Goal: Task Accomplishment & Management: Complete application form

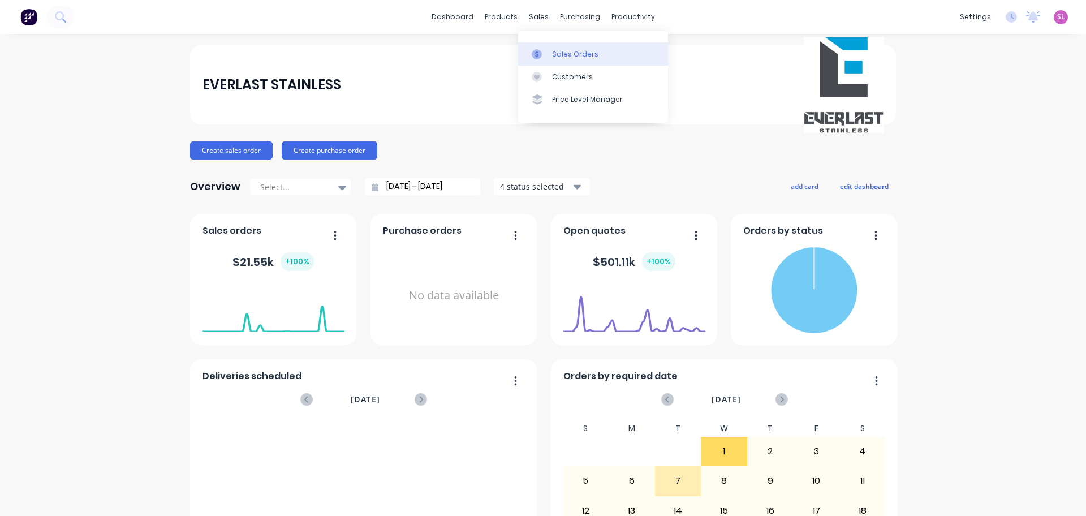
click at [563, 59] on div "Sales Orders" at bounding box center [575, 54] width 46 height 10
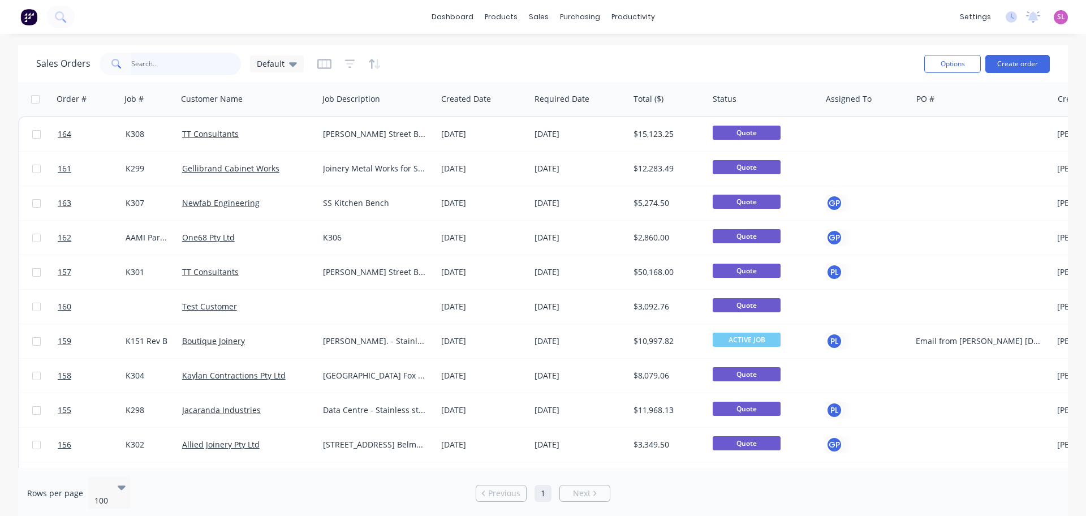
click at [149, 63] on input "text" at bounding box center [186, 64] width 110 height 23
type input "K027"
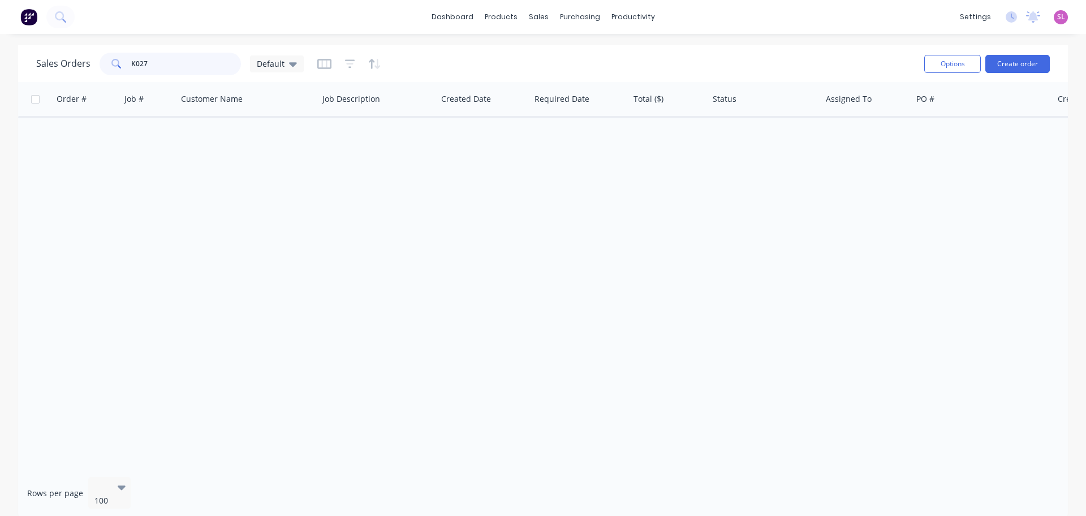
drag, startPoint x: 71, startPoint y: 50, endPoint x: 21, endPoint y: 44, distance: 50.2
click at [23, 45] on div "Sales Orders K027 Default Options Create order" at bounding box center [543, 63] width 1050 height 37
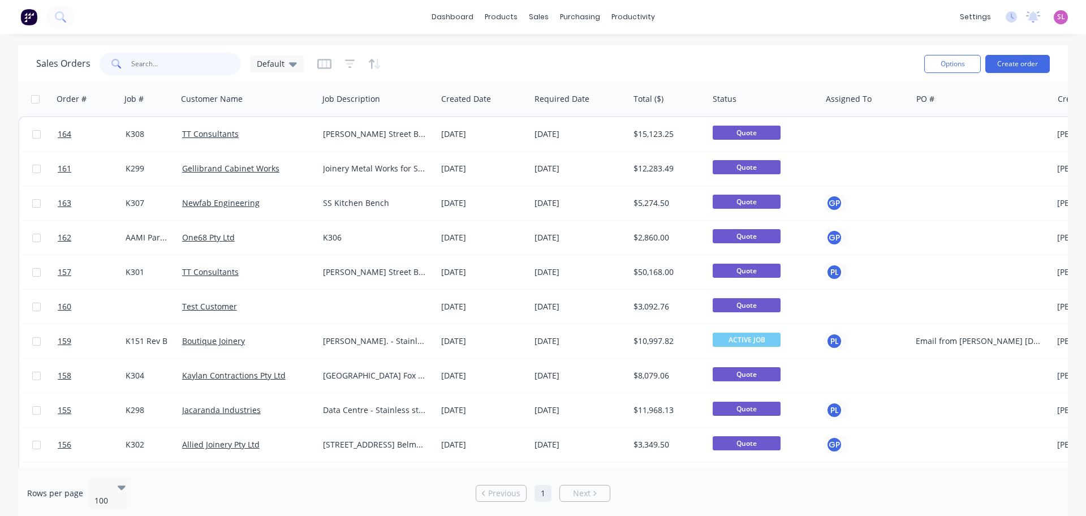
click at [140, 66] on input "text" at bounding box center [186, 64] width 110 height 23
type input "k308"
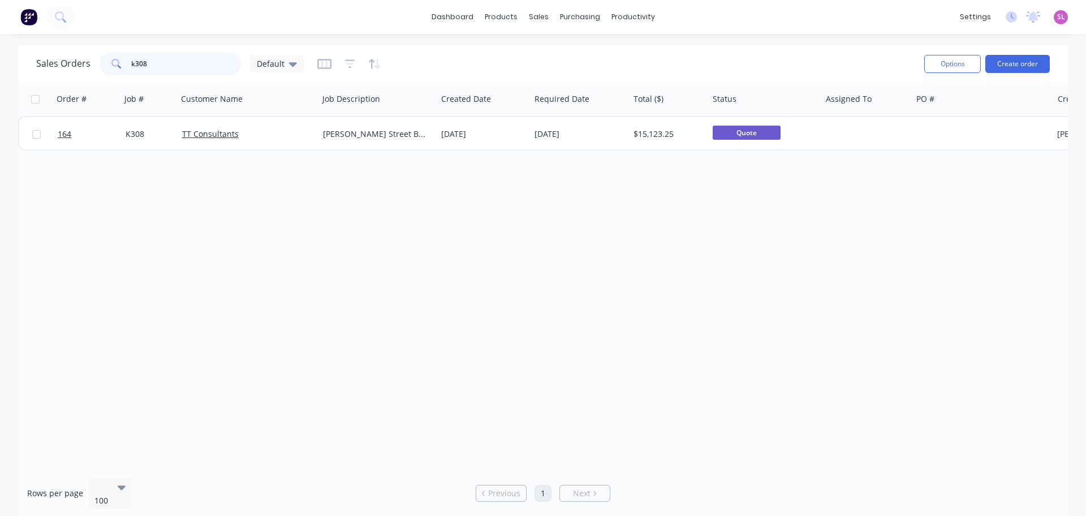
drag, startPoint x: 176, startPoint y: 68, endPoint x: 32, endPoint y: 56, distance: 145.3
click at [32, 56] on div "Sales Orders k308 Default Options Create order" at bounding box center [543, 63] width 1050 height 37
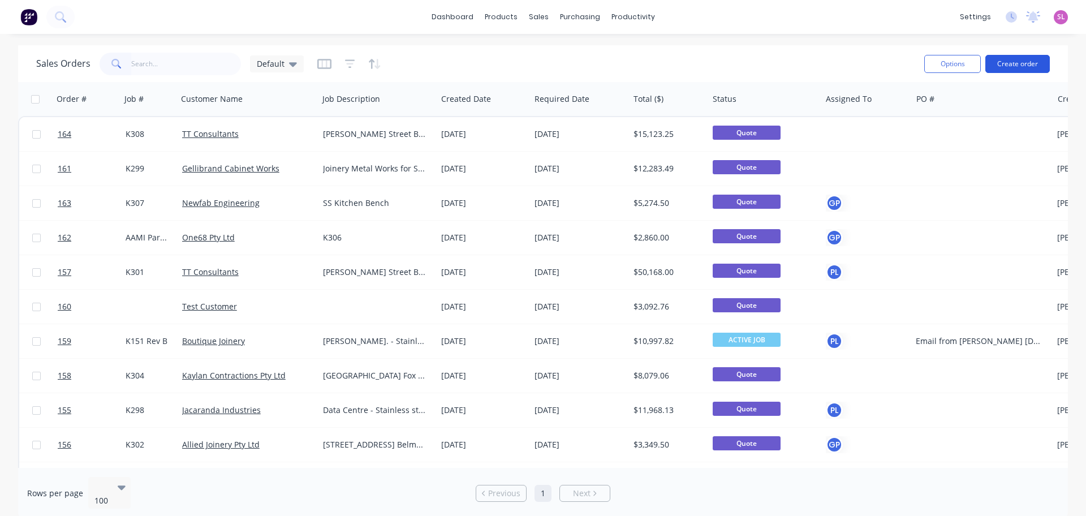
click at [1020, 68] on button "Create order" at bounding box center [1017, 64] width 64 height 18
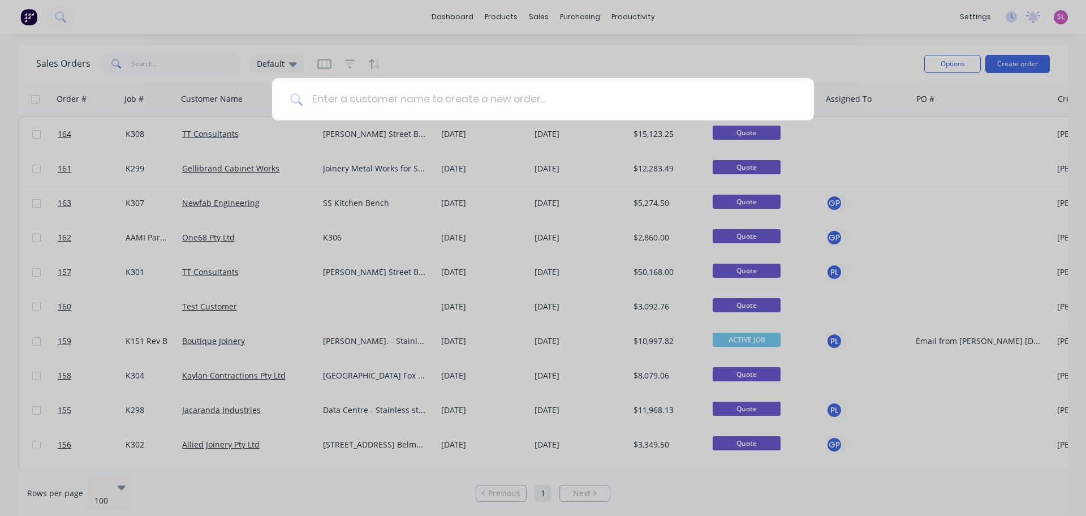
click at [459, 97] on input at bounding box center [549, 99] width 493 height 42
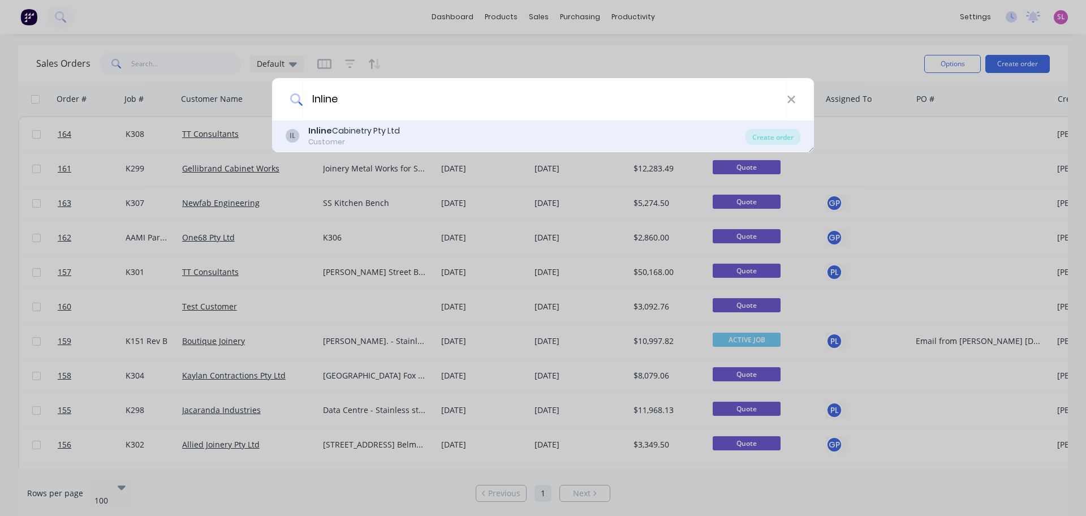
type input "Inline"
click at [341, 137] on div "Customer" at bounding box center [354, 142] width 92 height 10
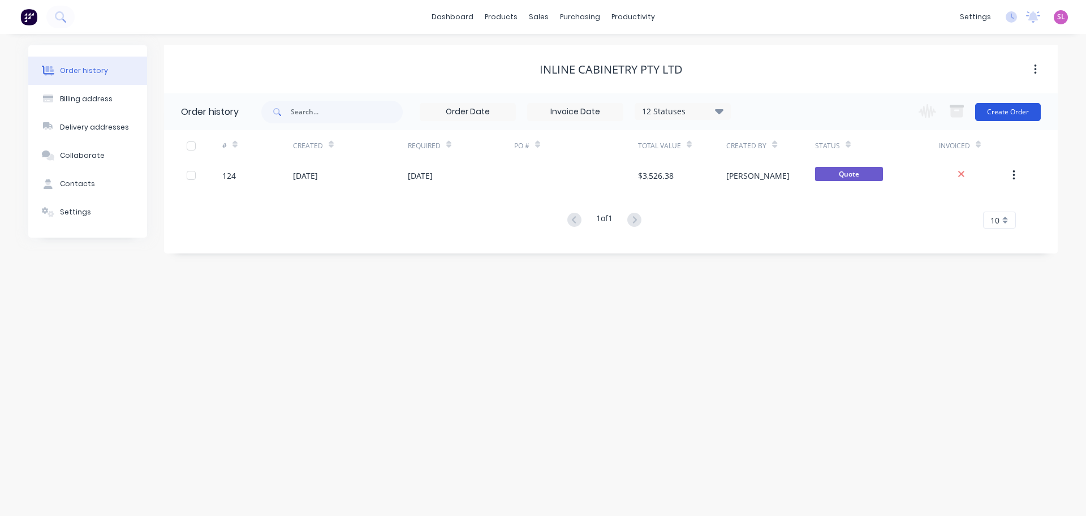
click at [1006, 118] on button "Create Order" at bounding box center [1008, 112] width 66 height 18
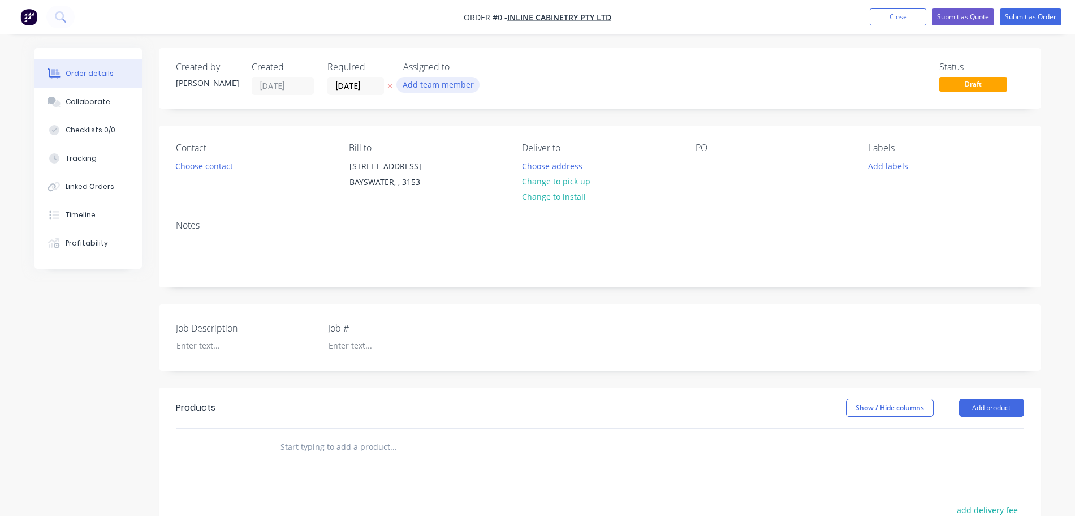
click at [434, 87] on button "Add team member" at bounding box center [438, 84] width 83 height 15
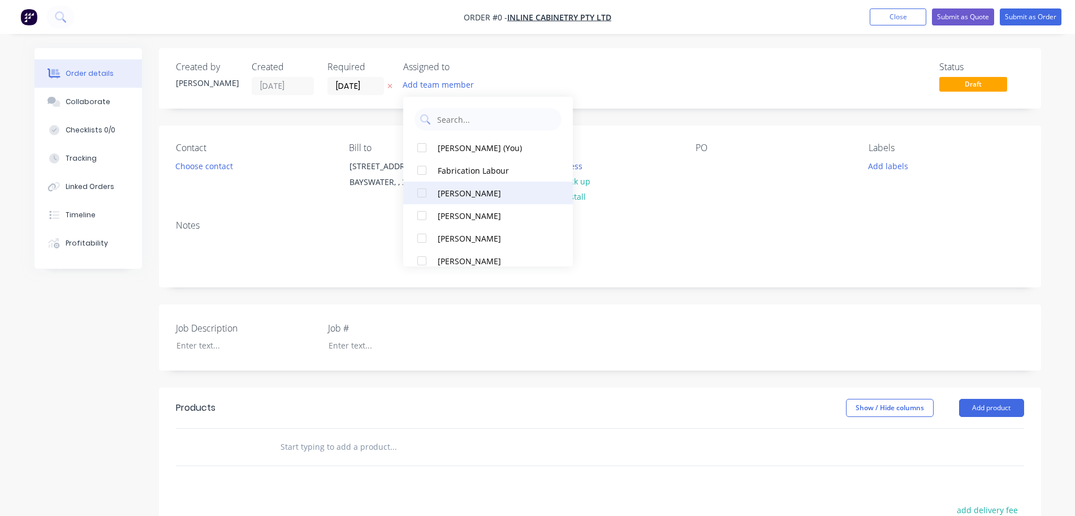
click at [423, 198] on div at bounding box center [422, 193] width 23 height 23
click at [701, 78] on div "Order details Collaborate Checklists 0/0 Tracking Linked Orders Timeline Profit…" at bounding box center [538, 401] width 1030 height 707
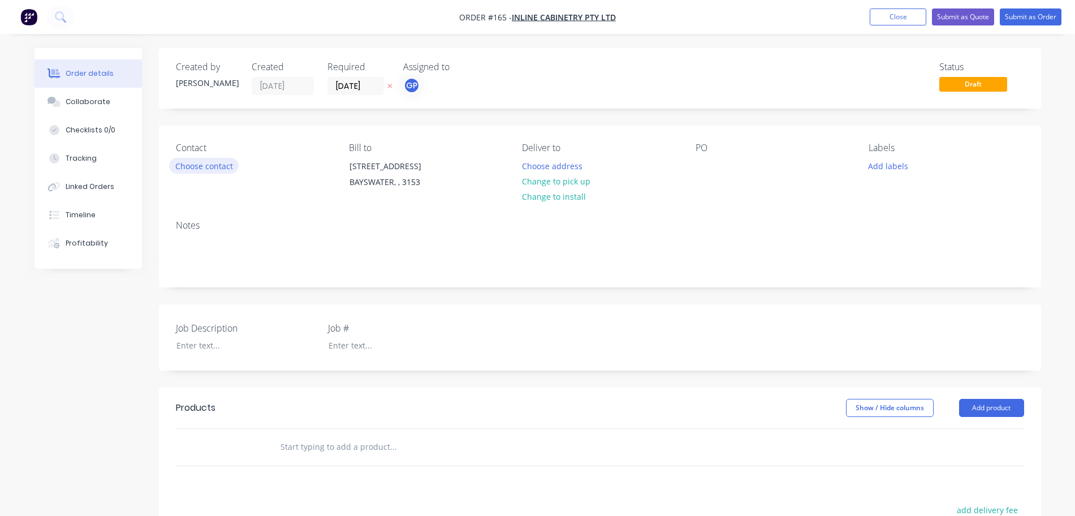
click at [202, 166] on button "Choose contact" at bounding box center [204, 165] width 70 height 15
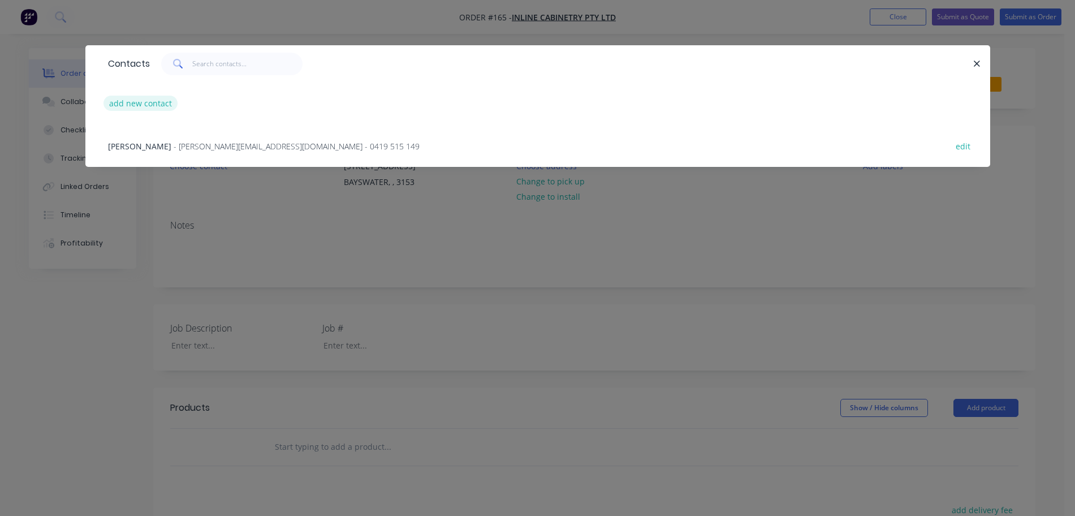
click at [156, 102] on button "add new contact" at bounding box center [141, 103] width 75 height 15
select select "AU"
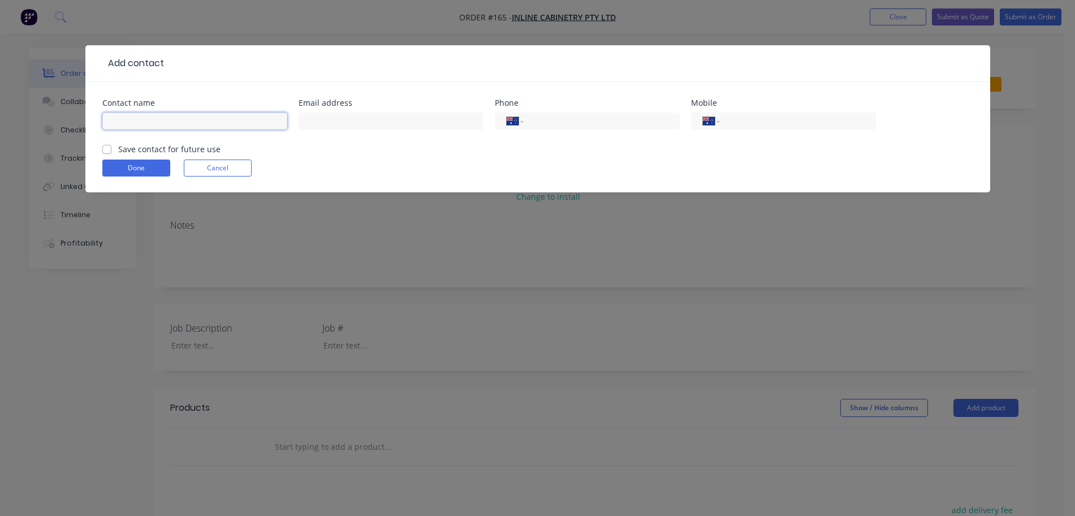
click at [165, 116] on input "text" at bounding box center [194, 121] width 185 height 17
type input "[PERSON_NAME]"
click at [394, 116] on input "text" at bounding box center [391, 121] width 185 height 17
paste input "[PERSON_NAME][EMAIL_ADDRESS][DOMAIN_NAME]"
type input "[PERSON_NAME][EMAIL_ADDRESS][DOMAIN_NAME]"
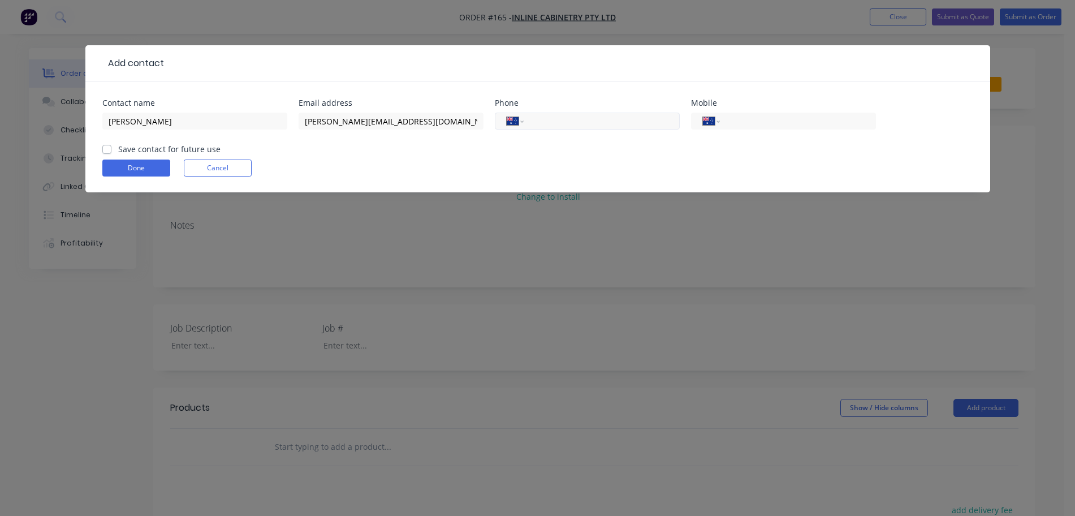
click at [550, 124] on input "tel" at bounding box center [600, 121] width 136 height 13
click at [152, 143] on label "Save contact for future use" at bounding box center [169, 149] width 102 height 12
click at [111, 143] on input "Save contact for future use" at bounding box center [106, 148] width 9 height 11
checkbox input "true"
click at [114, 166] on button "Done" at bounding box center [136, 168] width 68 height 17
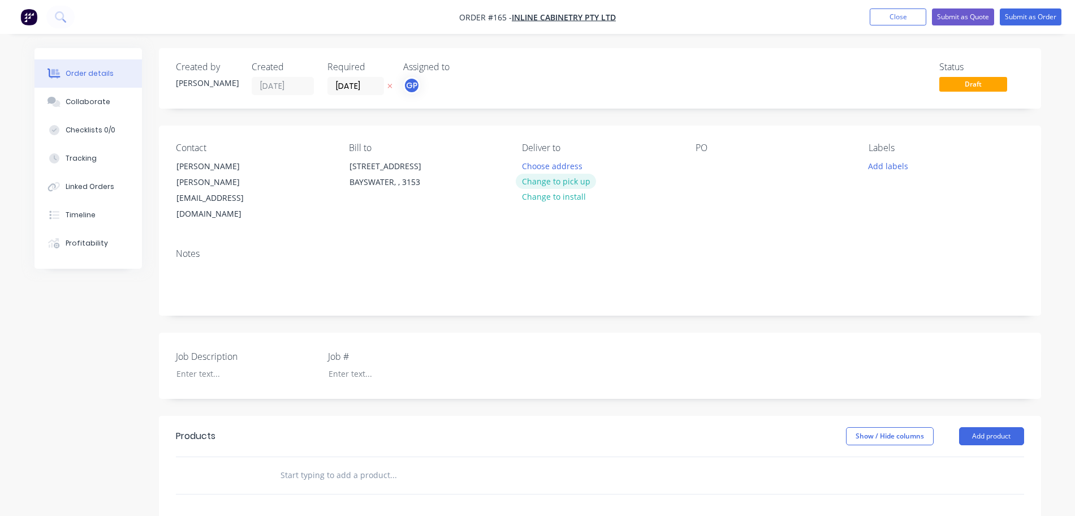
click at [565, 180] on button "Change to pick up" at bounding box center [556, 181] width 80 height 15
click at [903, 167] on button "Add labels" at bounding box center [889, 165] width 52 height 15
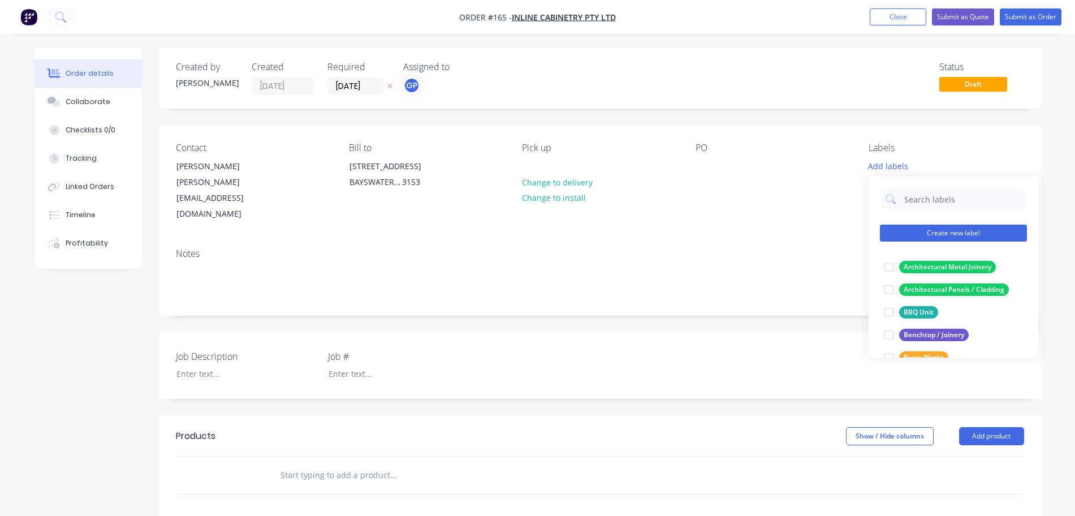
click at [905, 232] on button "Create new label" at bounding box center [953, 233] width 147 height 17
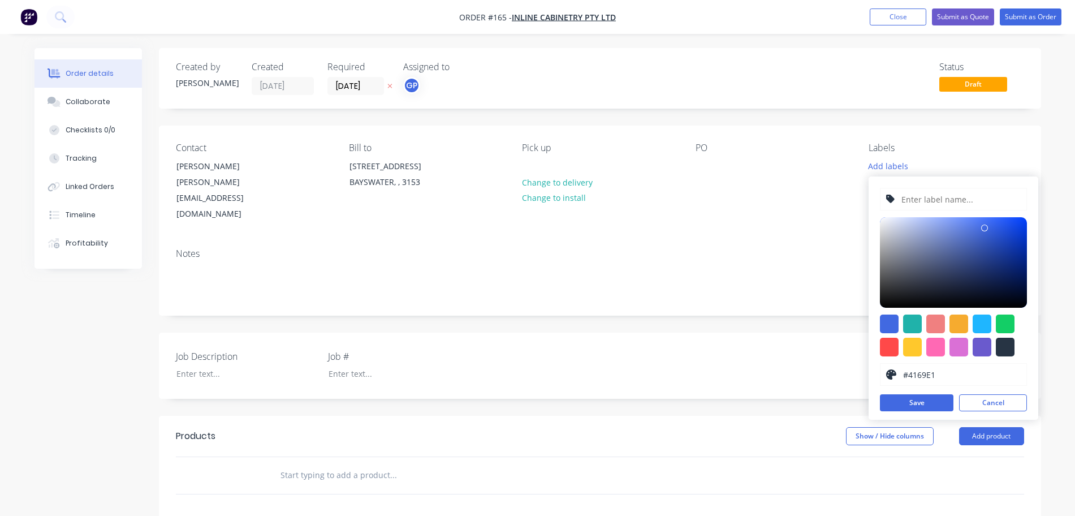
click at [842, 208] on div "Contact [PERSON_NAME] [PERSON_NAME][EMAIL_ADDRESS][DOMAIN_NAME] Bill to [STREET…" at bounding box center [600, 183] width 882 height 114
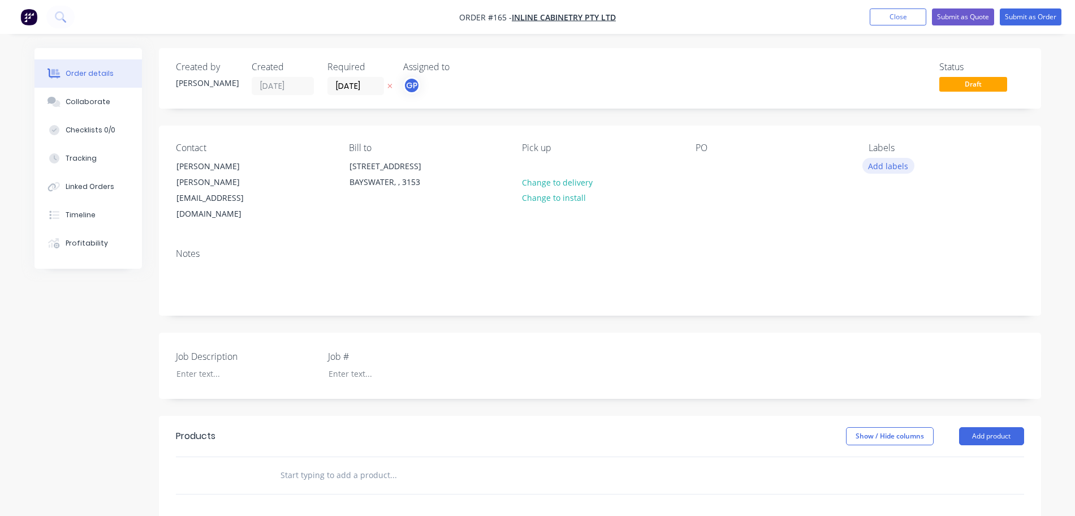
click at [890, 171] on button "Add labels" at bounding box center [889, 165] width 52 height 15
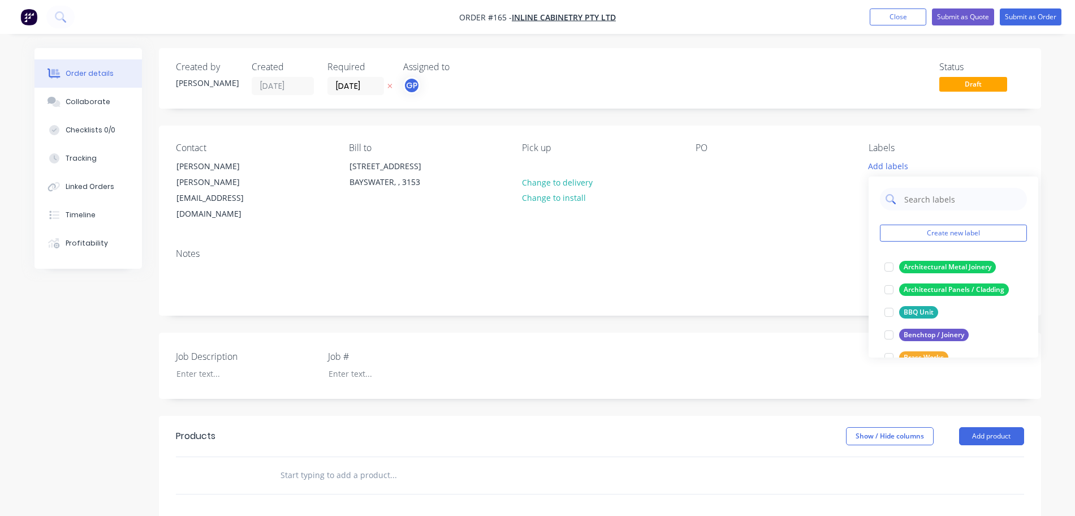
click at [919, 193] on input "text" at bounding box center [962, 199] width 118 height 23
click at [884, 332] on div at bounding box center [889, 335] width 23 height 23
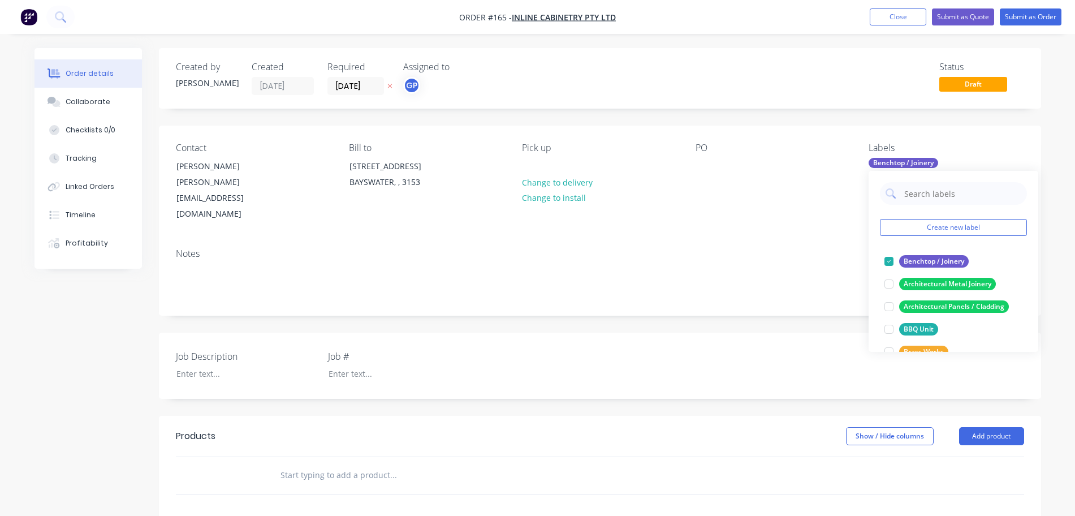
click at [785, 239] on div "Notes" at bounding box center [600, 277] width 882 height 76
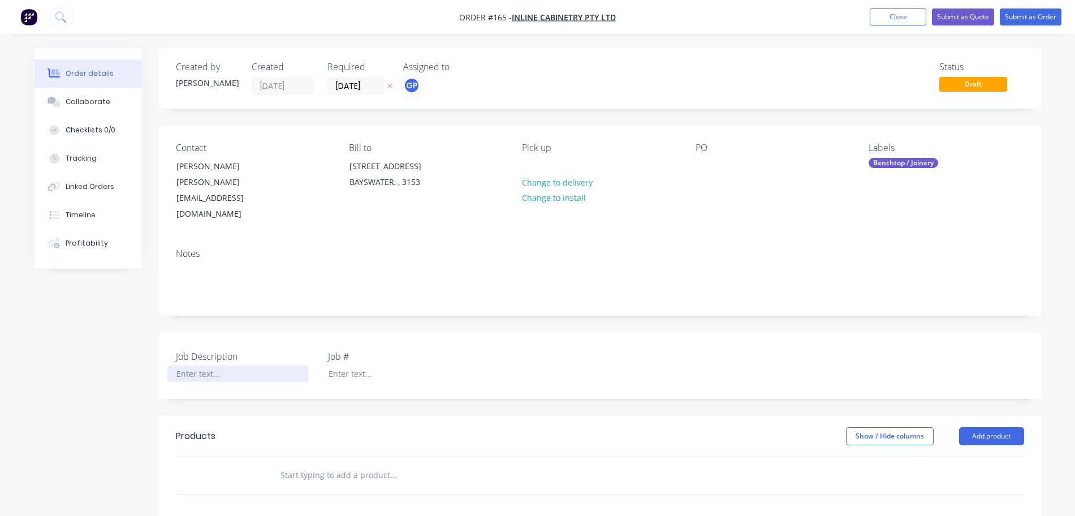
drag, startPoint x: 217, startPoint y: 347, endPoint x: 253, endPoint y: 345, distance: 35.7
click at [217, 365] on div at bounding box center [237, 373] width 141 height 16
paste div
click at [342, 365] on div at bounding box center [390, 373] width 141 height 16
click at [989, 427] on button "Add product" at bounding box center [991, 436] width 65 height 18
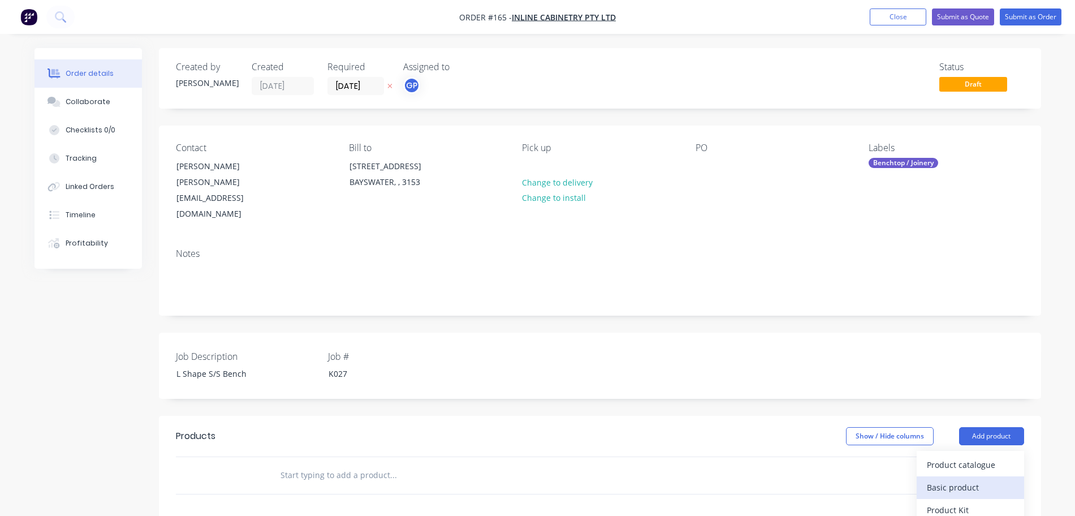
click at [958, 479] on div "Basic product" at bounding box center [970, 487] width 87 height 16
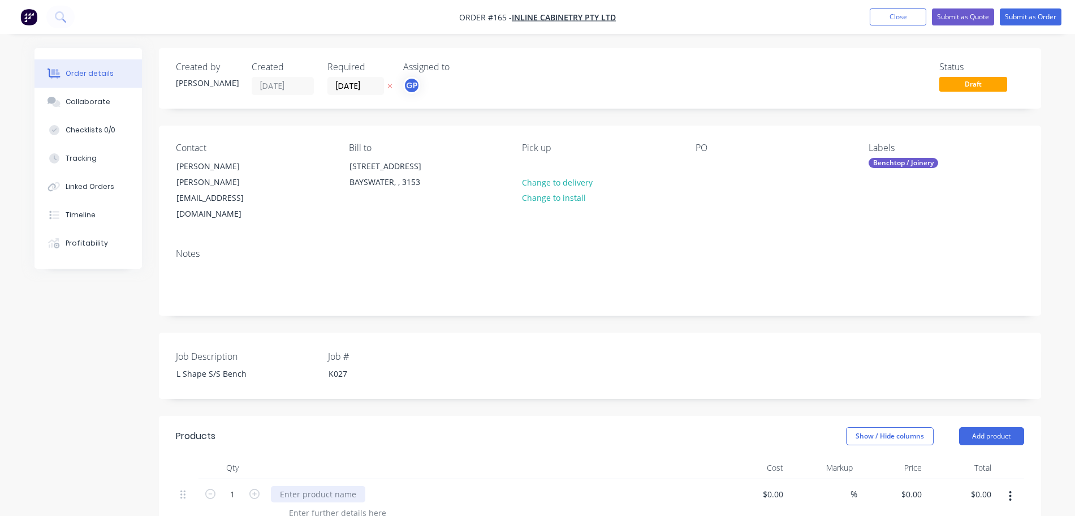
click at [308, 486] on div at bounding box center [318, 494] width 94 height 16
paste div
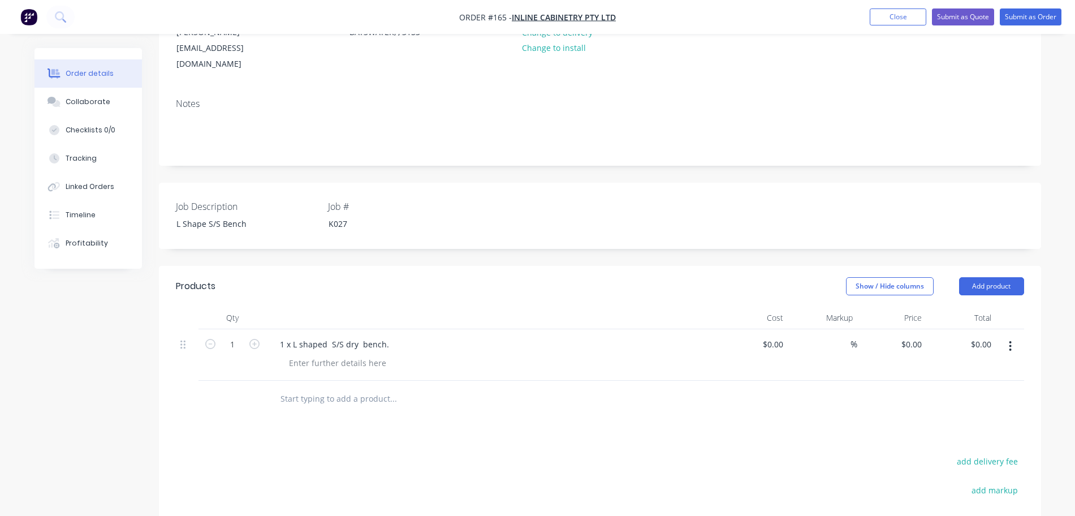
scroll to position [165, 0]
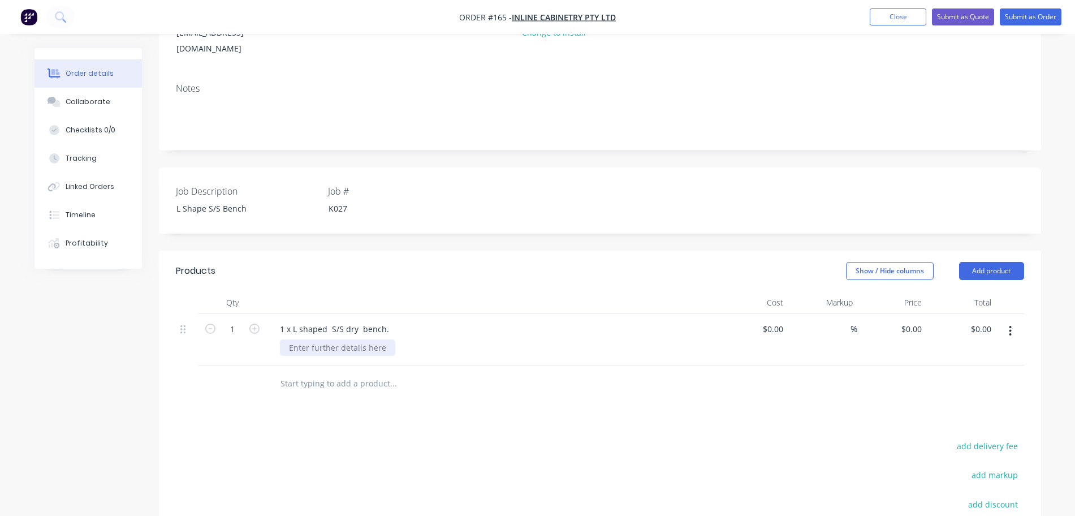
click at [305, 339] on div at bounding box center [337, 347] width 115 height 16
paste div
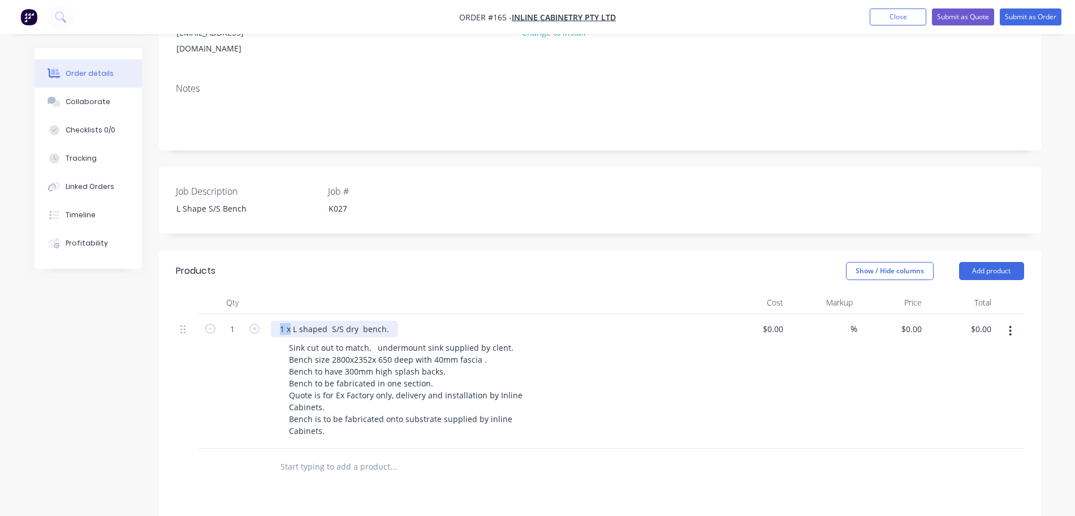
drag, startPoint x: 291, startPoint y: 304, endPoint x: 207, endPoint y: 287, distance: 85.3
click at [207, 314] on div "1 1 x L shaped S/S dry bench. Sink cut out to match, undermount sink supplied b…" at bounding box center [600, 381] width 849 height 135
click at [772, 321] on div at bounding box center [779, 329] width 18 height 16
click at [772, 321] on div "0" at bounding box center [779, 329] width 18 height 16
type input "$5,616.00"
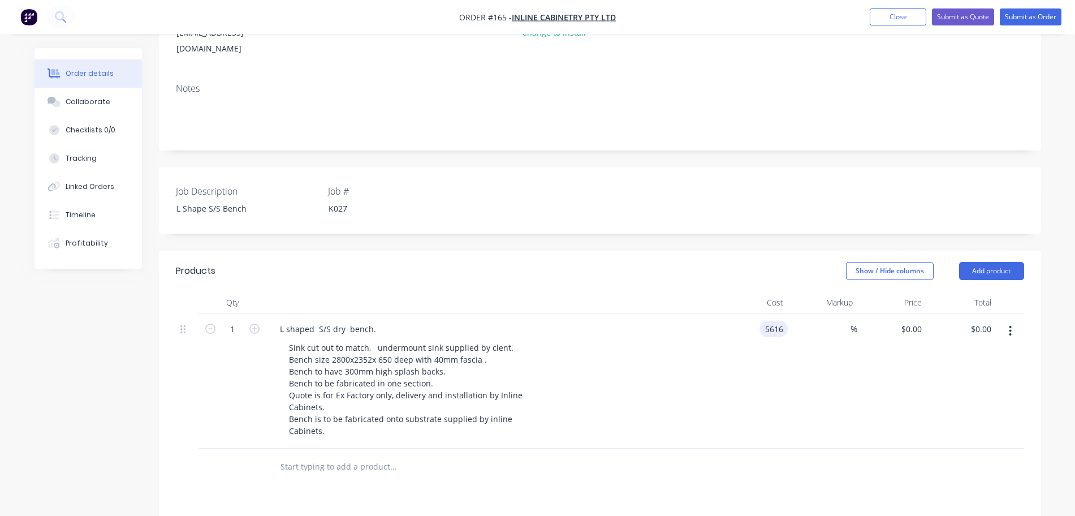
type input "$5,616.00"
type input "5616"
type input "$5,616.00"
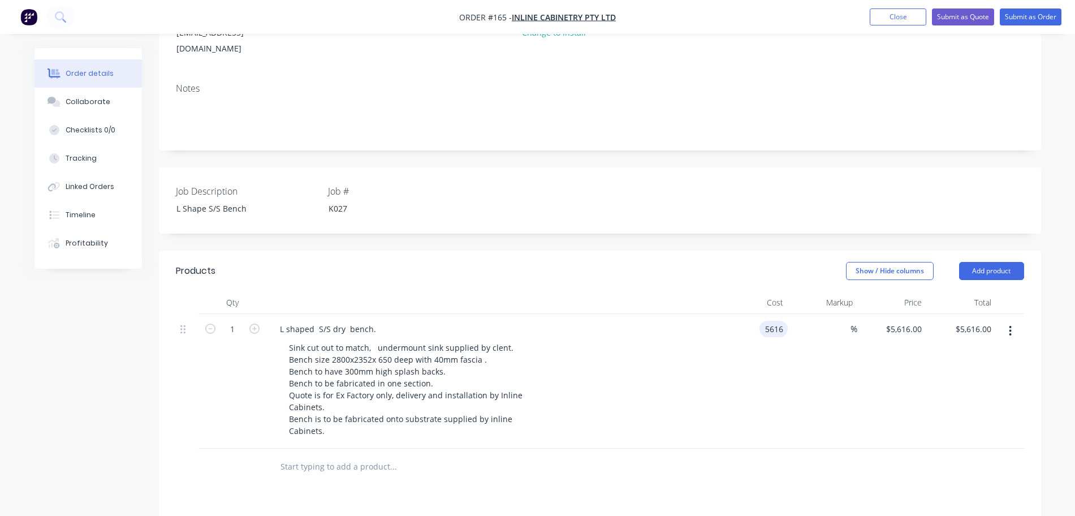
click at [770, 321] on input "5616" at bounding box center [776, 329] width 24 height 16
type input "$0.00"
type input "$5,616.00"
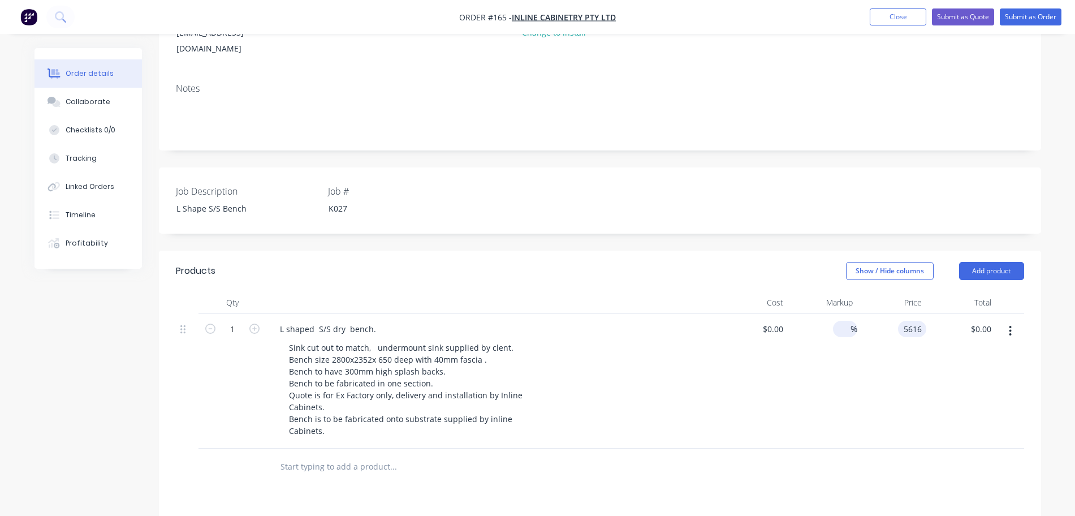
type input "$5,616.00"
click at [838, 321] on div at bounding box center [844, 329] width 13 height 16
type input "20"
type input "0"
type input "$0.00"
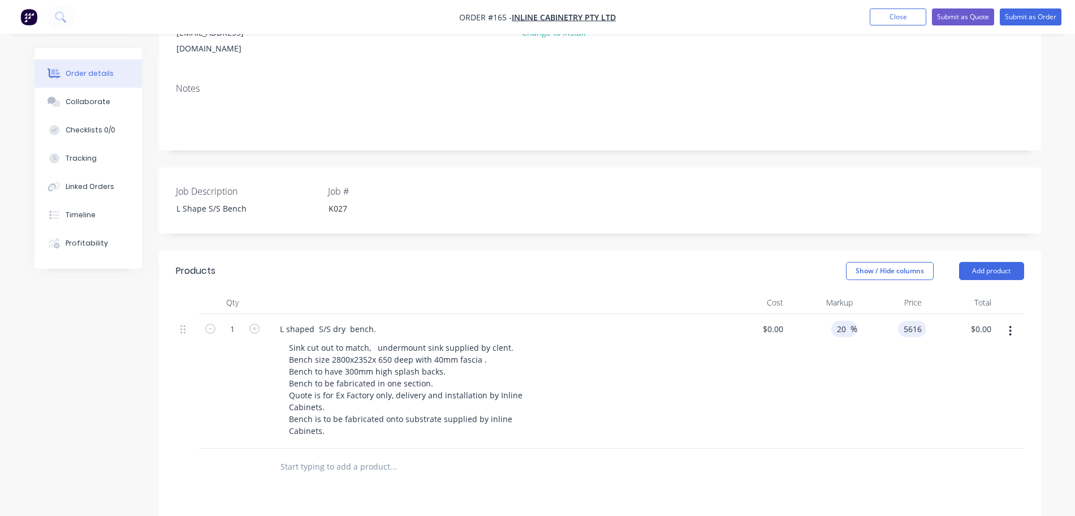
type input "$5,616.00"
click at [987, 262] on button "Add product" at bounding box center [991, 271] width 65 height 18
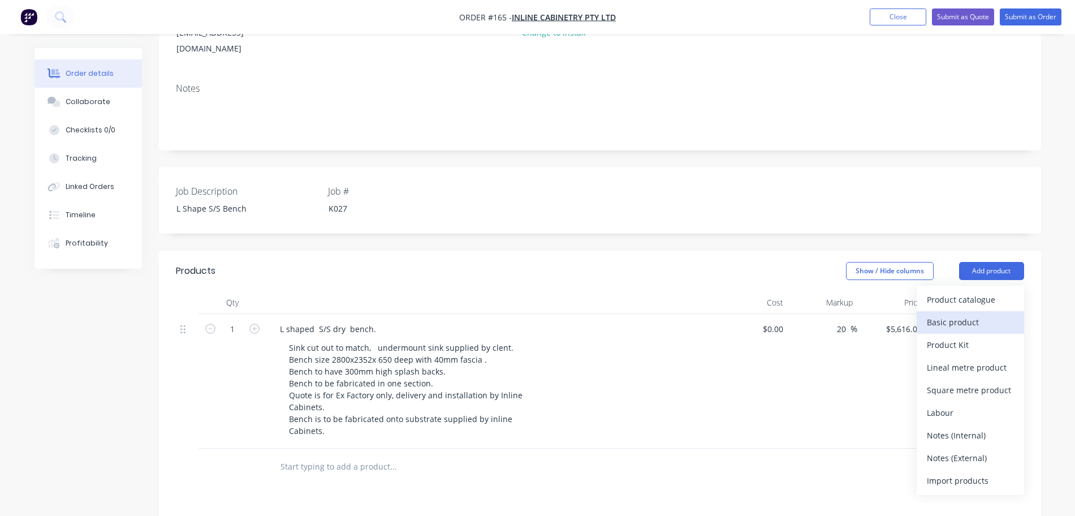
click at [988, 314] on div "Basic product" at bounding box center [970, 322] width 87 height 16
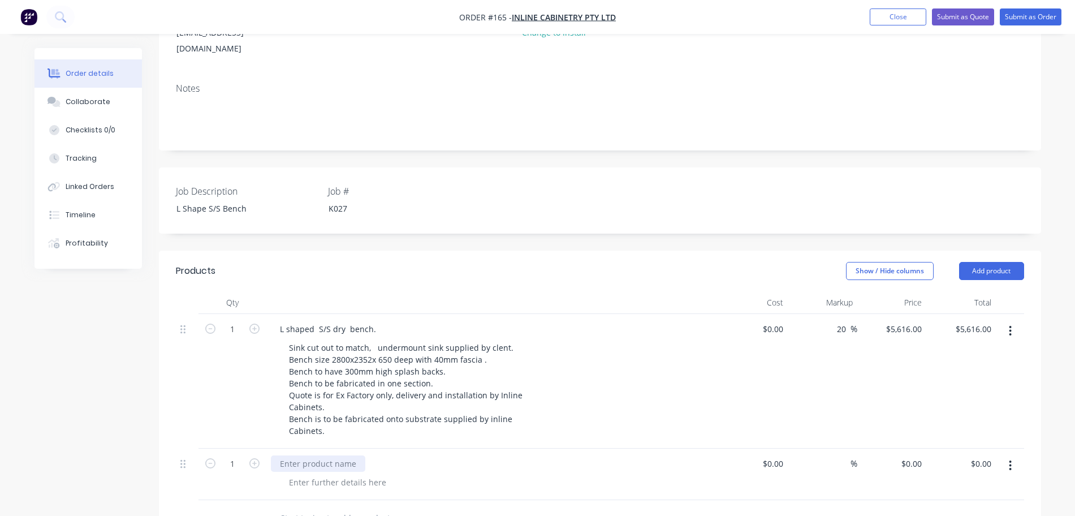
click at [338, 455] on div at bounding box center [318, 463] width 94 height 16
paste div
click at [280, 455] on div "Powder coated Satin Black Stainless steel shelves." at bounding box center [374, 463] width 207 height 16
click at [277, 321] on div "L shaped S/S dry bench." at bounding box center [328, 329] width 114 height 16
click at [272, 321] on div "L shaped S/S dry bench." at bounding box center [328, 329] width 114 height 16
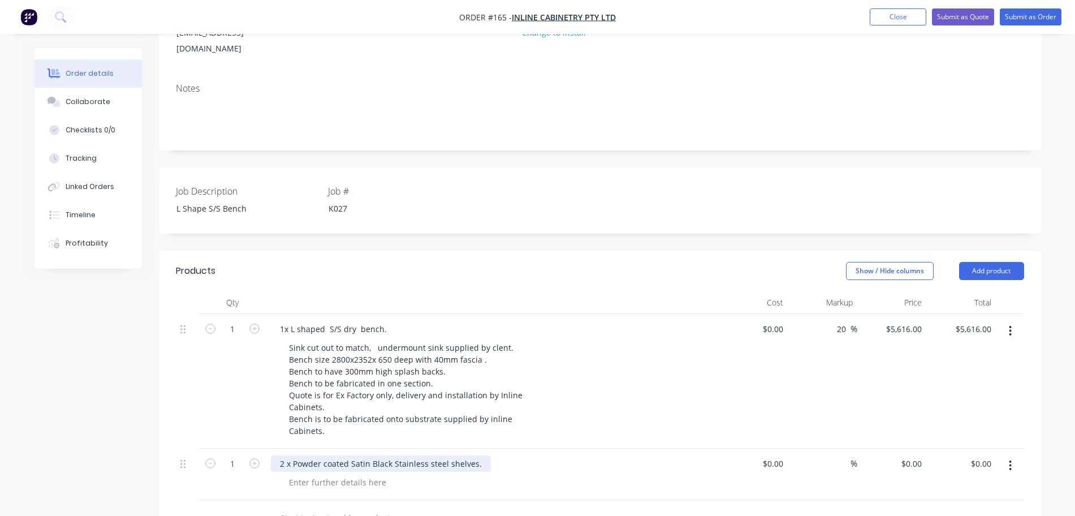
click at [288, 455] on div "2 x Powder coated Satin Black Stainless steel shelves." at bounding box center [381, 463] width 220 height 16
click at [287, 455] on div "2 x Powder coated Satin Black Stainless steel shelves." at bounding box center [381, 463] width 220 height 16
click at [329, 474] on div at bounding box center [337, 482] width 115 height 16
paste div
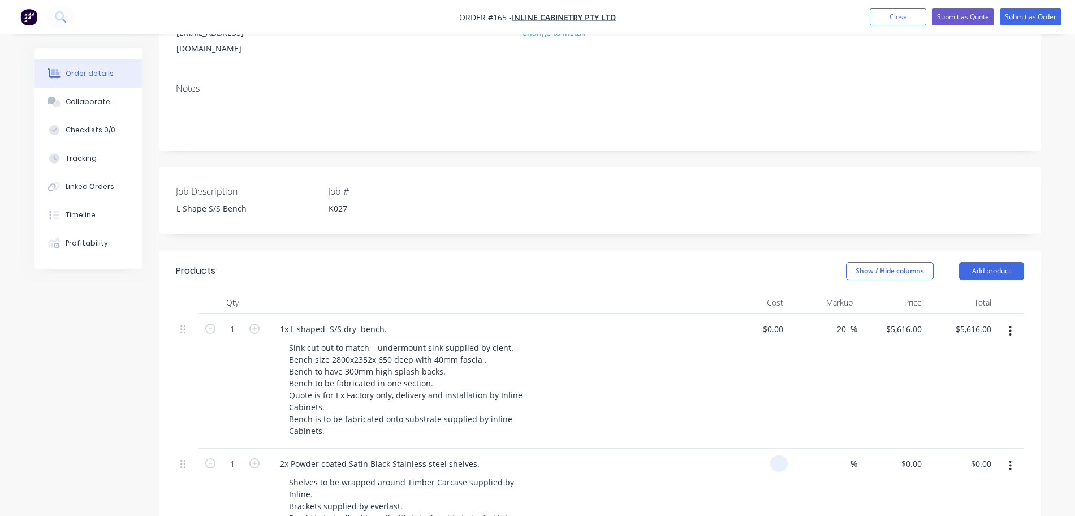
type input "$0.00"
type input "2"
type input "$0.00"
click at [851, 457] on span "%" at bounding box center [854, 463] width 7 height 13
type input "20"
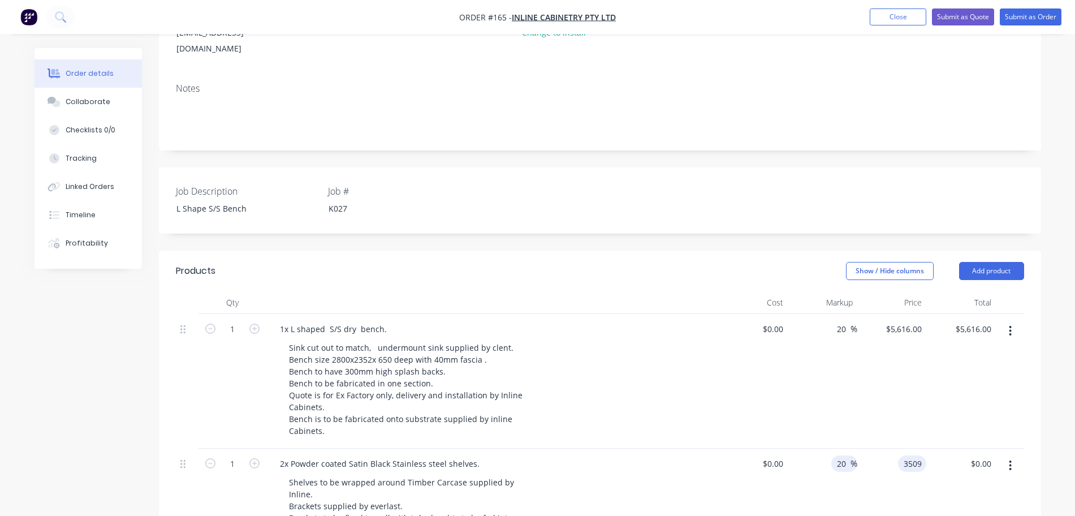
type input "$3,509.00"
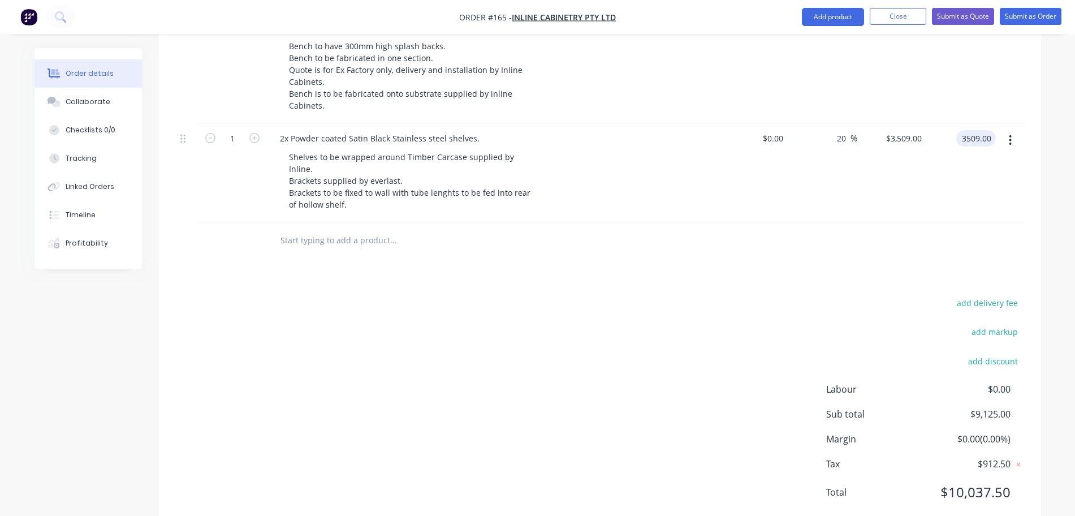
scroll to position [494, 0]
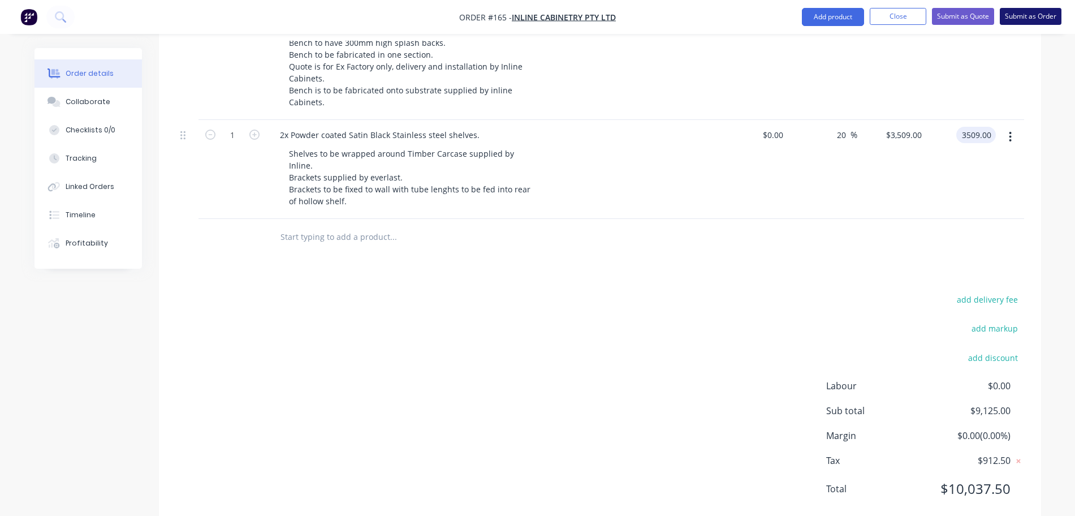
type input "$3,509.00"
click at [1030, 12] on button "Submit as Order" at bounding box center [1031, 16] width 62 height 17
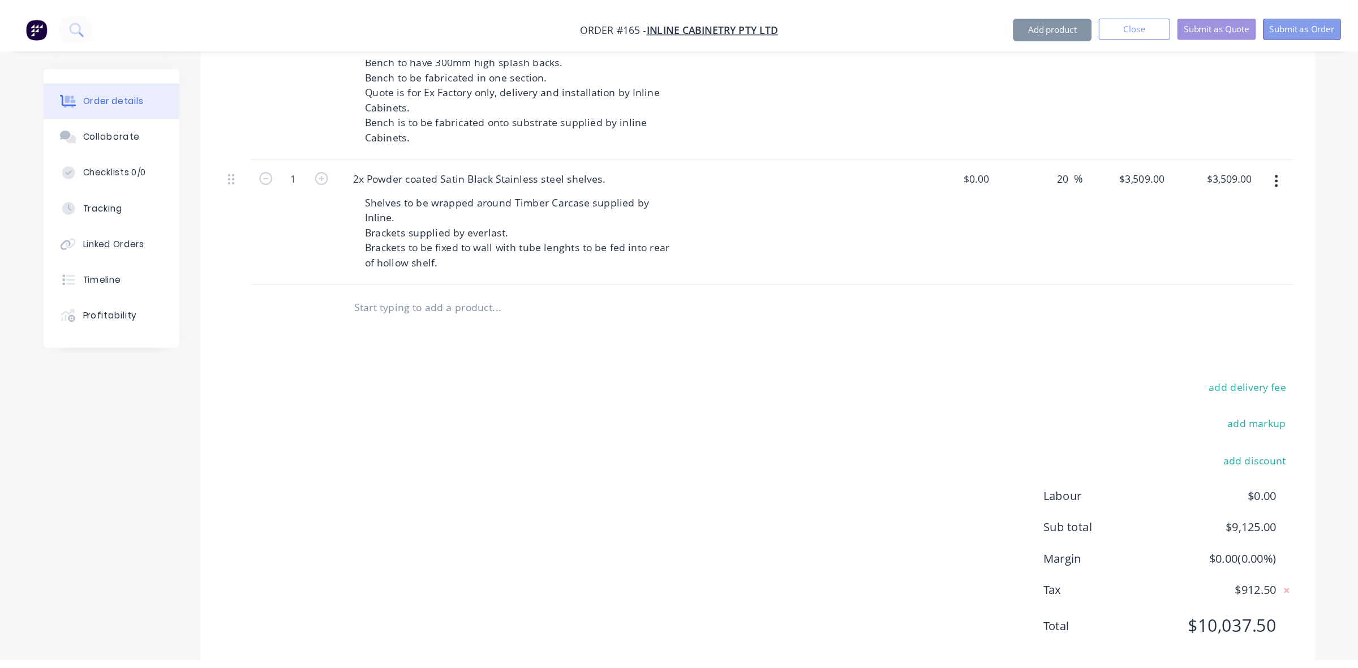
scroll to position [0, 0]
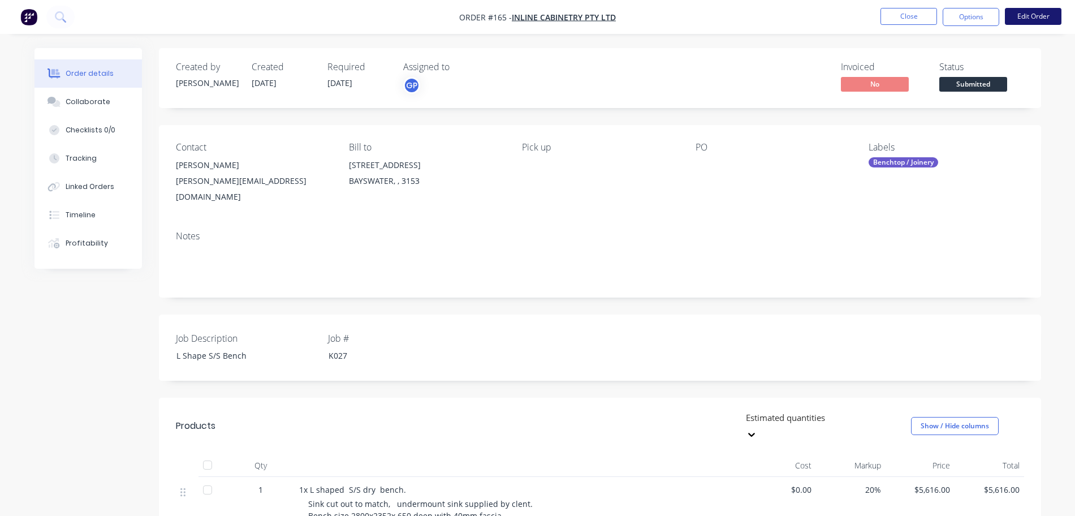
click at [1042, 19] on button "Edit Order" at bounding box center [1033, 16] width 57 height 17
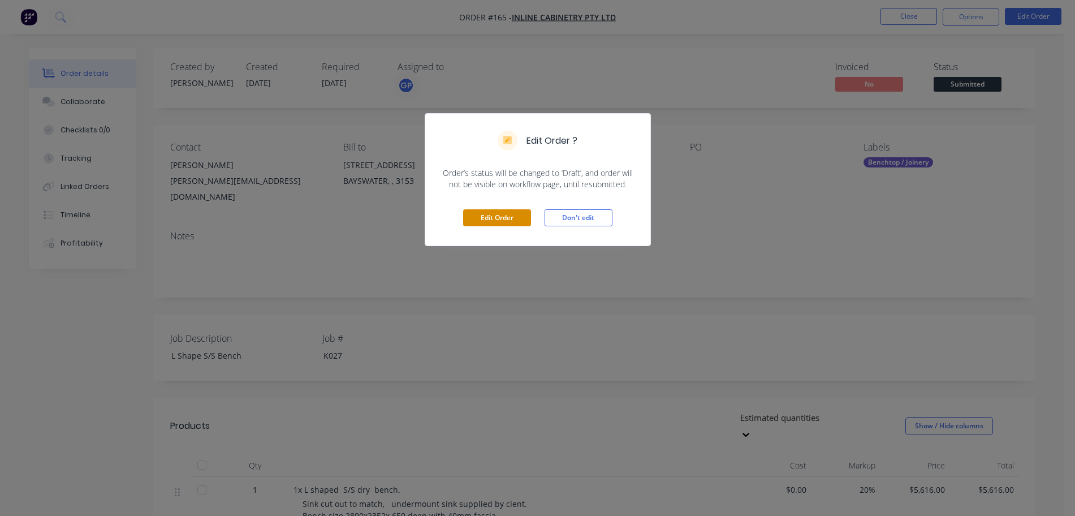
click at [488, 221] on button "Edit Order" at bounding box center [497, 217] width 68 height 17
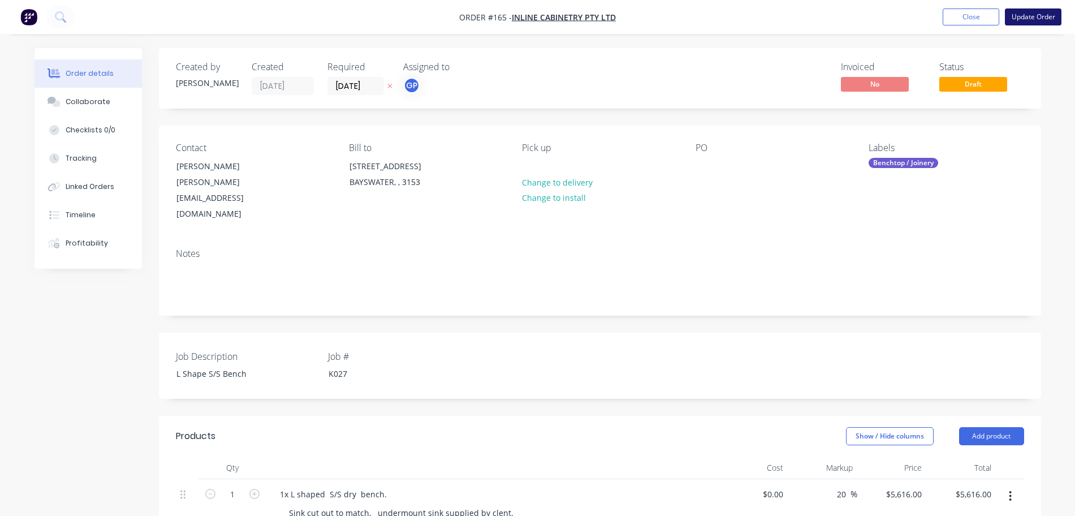
click at [1030, 18] on button "Update Order" at bounding box center [1033, 16] width 57 height 17
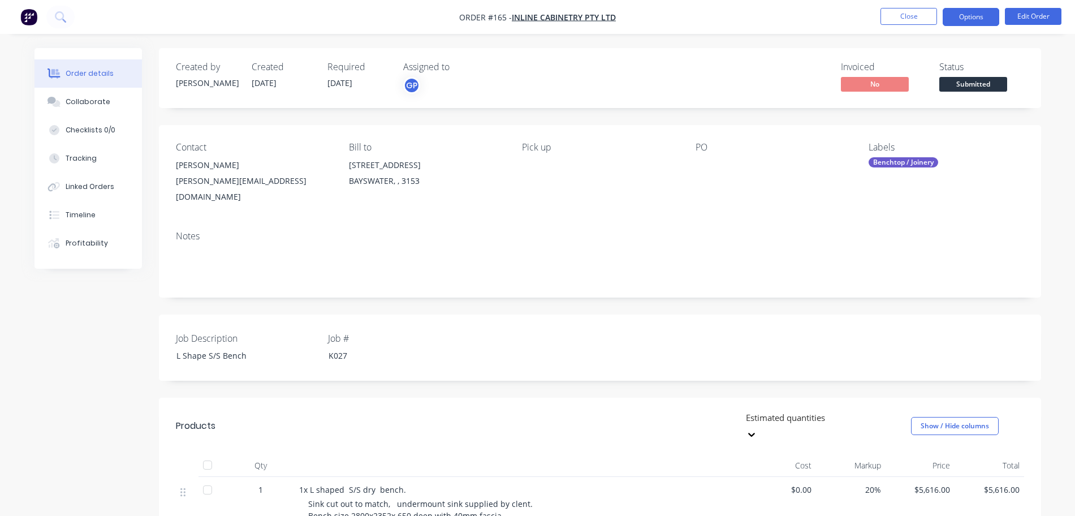
click at [991, 21] on button "Options" at bounding box center [971, 17] width 57 height 18
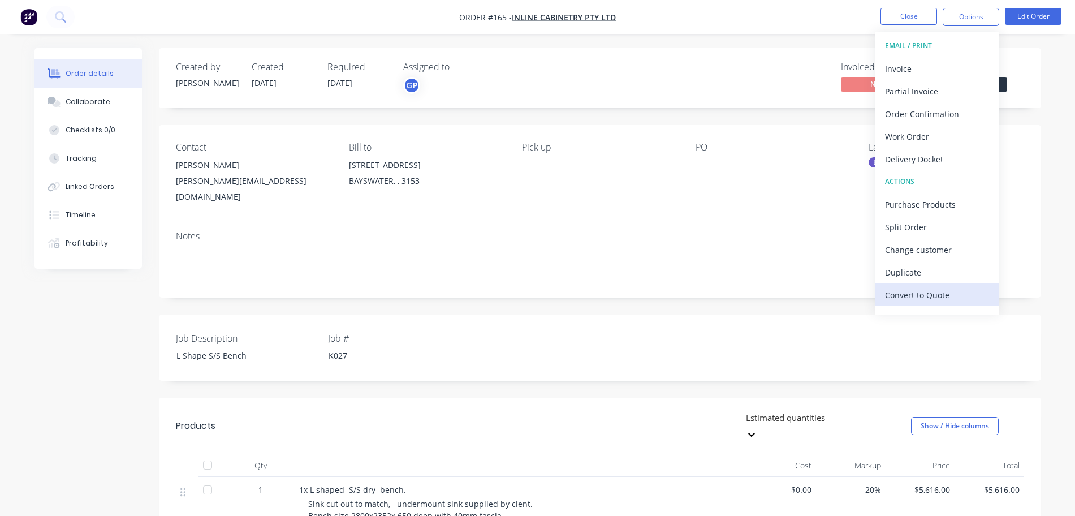
click at [939, 300] on div "Convert to Quote" at bounding box center [937, 295] width 104 height 16
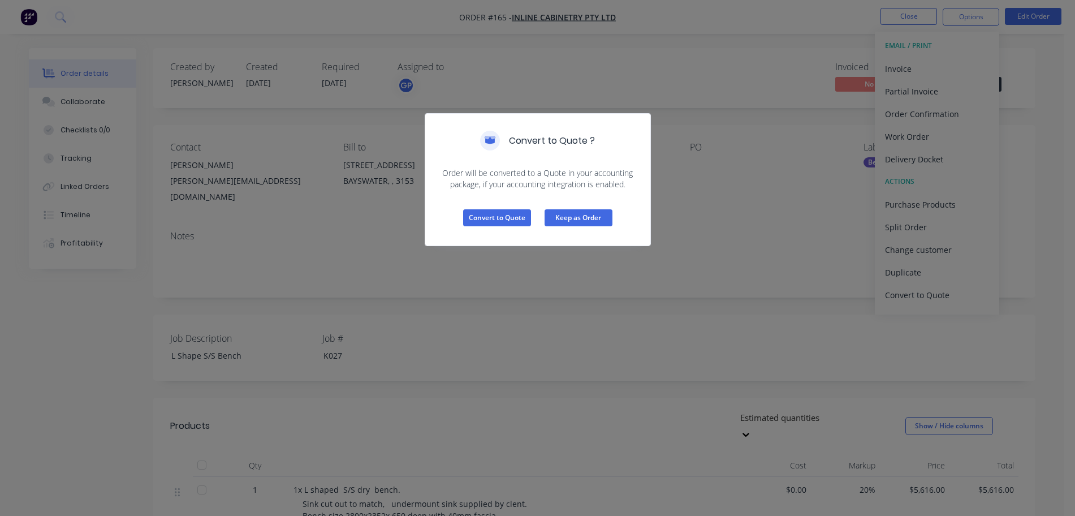
click at [605, 221] on button "Keep as Order" at bounding box center [579, 217] width 68 height 17
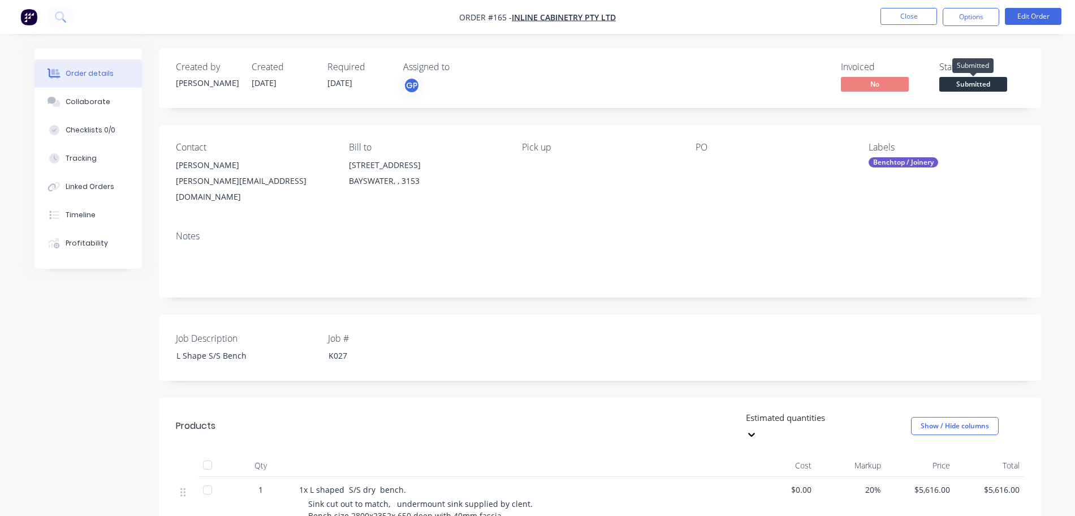
click at [981, 81] on span "Submitted" at bounding box center [974, 84] width 68 height 14
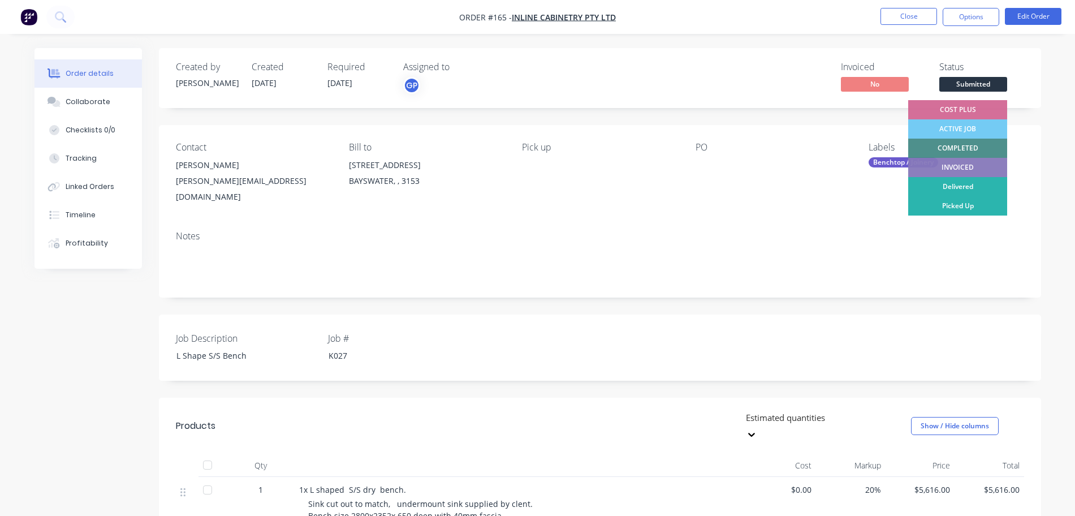
click at [978, 127] on div "ACTIVE JOB" at bounding box center [958, 128] width 99 height 19
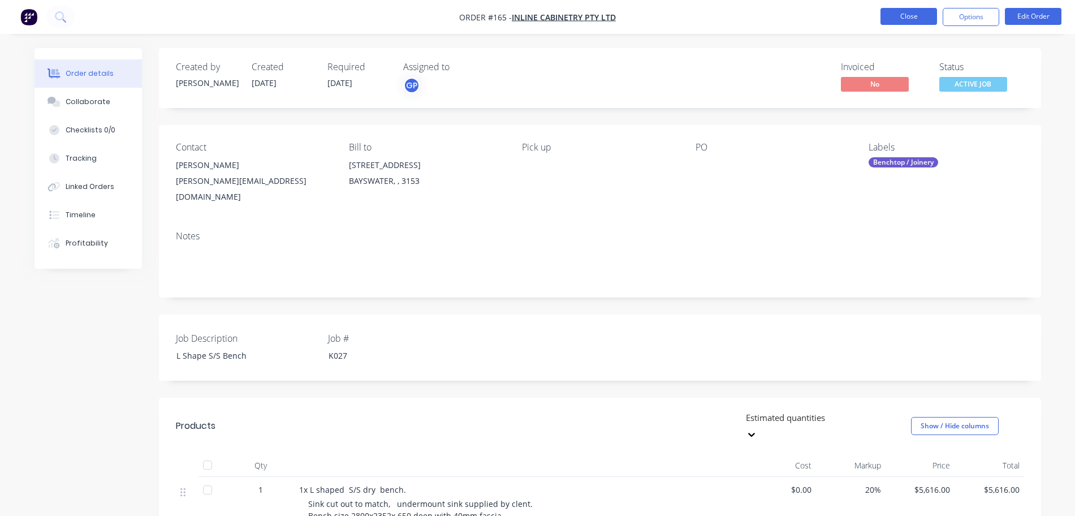
click at [924, 20] on button "Close" at bounding box center [909, 16] width 57 height 17
